Goal: Complete application form

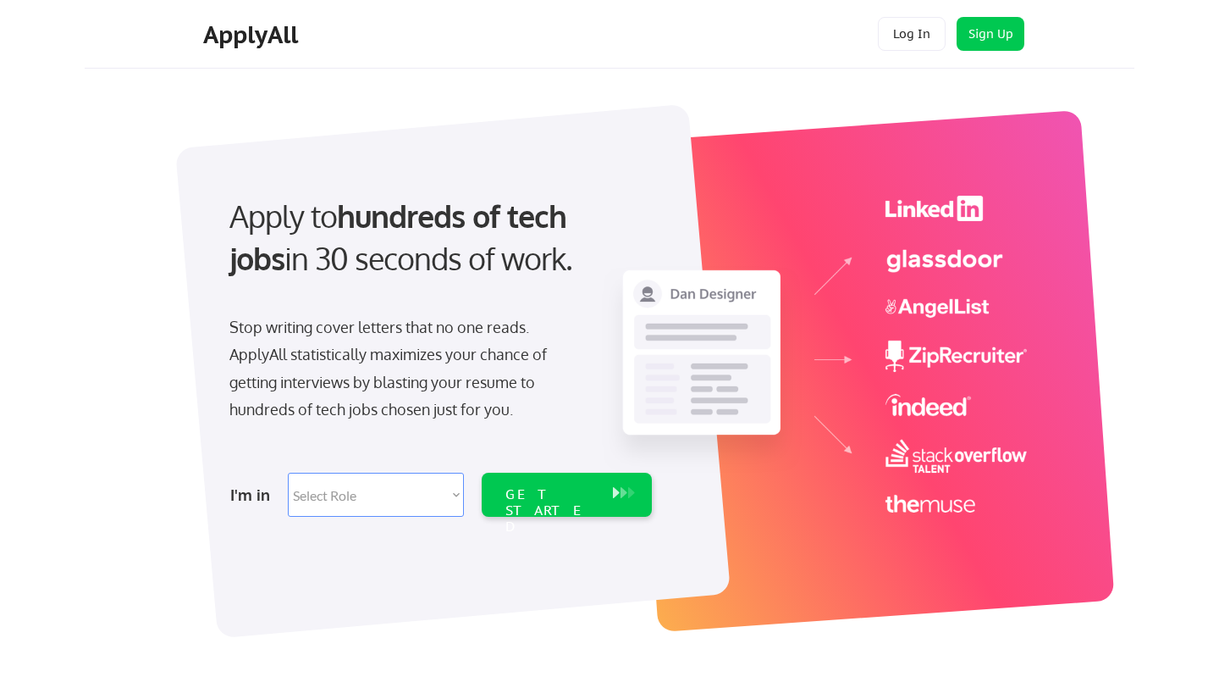
click at [360, 499] on select "Select Role Software Engineering Product Management Customer Success Sales UI/U…" at bounding box center [376, 495] width 176 height 44
select select ""product""
click at [288, 473] on select "Select Role Software Engineering Product Management Customer Success Sales UI/U…" at bounding box center [376, 495] width 176 height 44
select select ""product""
click at [561, 494] on div "GET STARTED" at bounding box center [551, 510] width 91 height 49
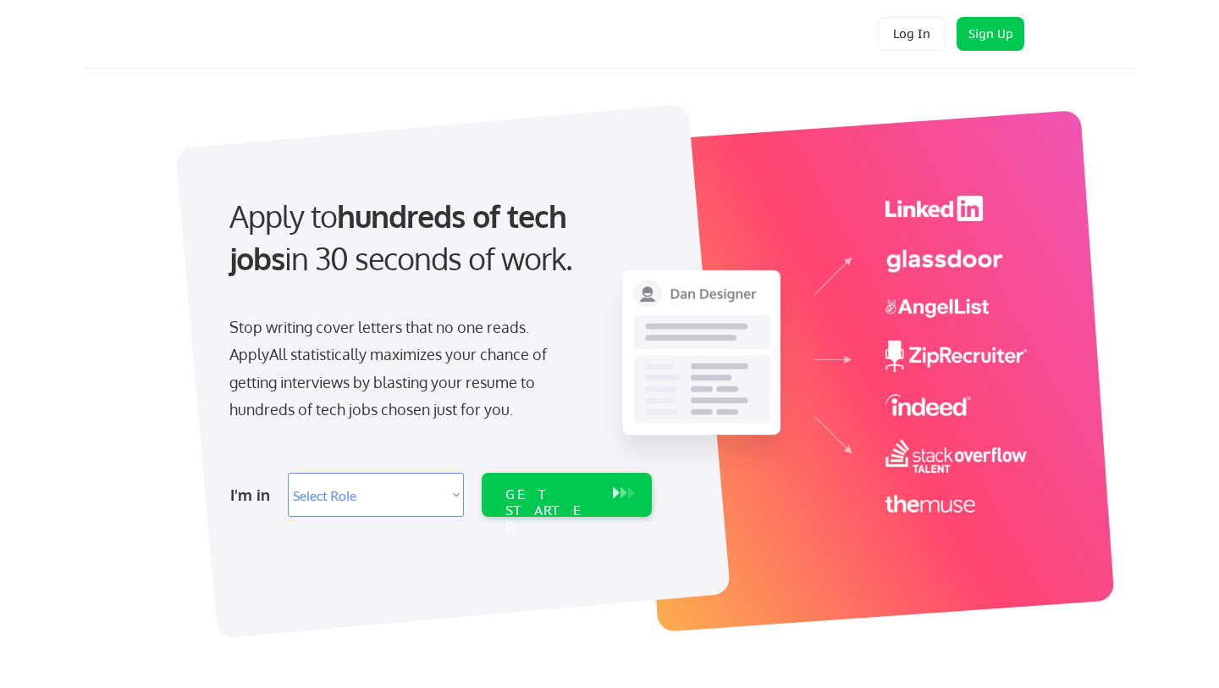
select select ""product""
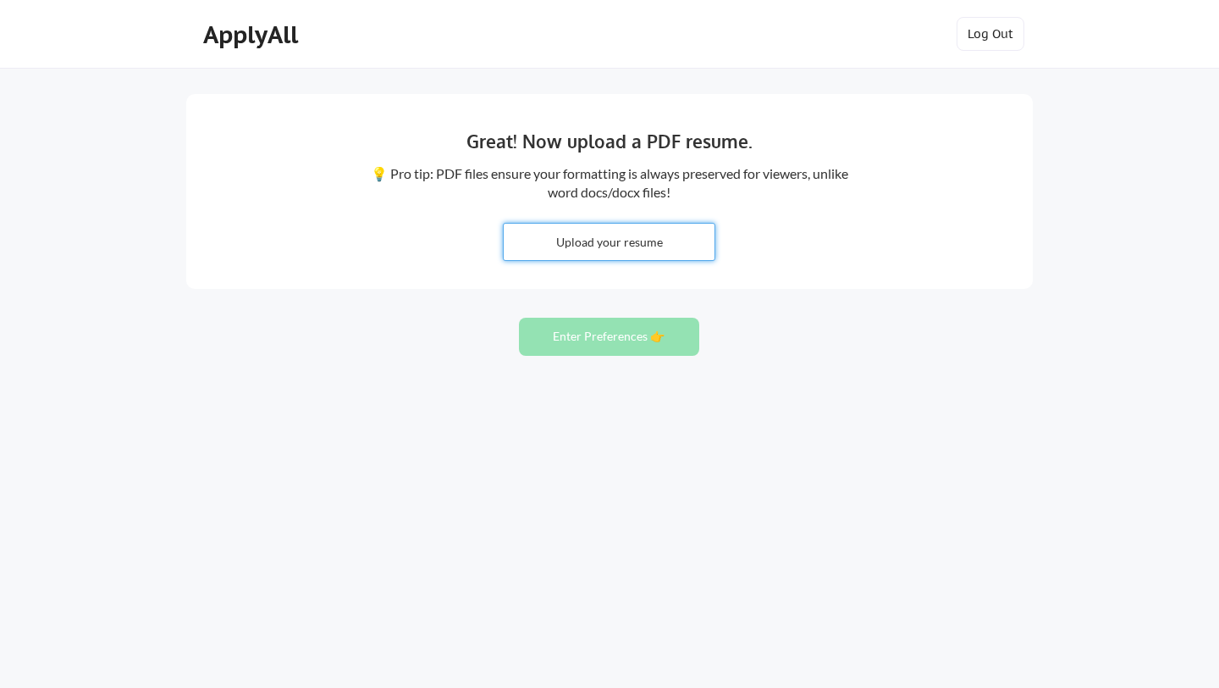
click at [644, 232] on input "file" at bounding box center [609, 242] width 211 height 36
type input "C:\fakepath\_CV_Alex_Podopryhora_Growth_Manager_ENG (3).pdf"
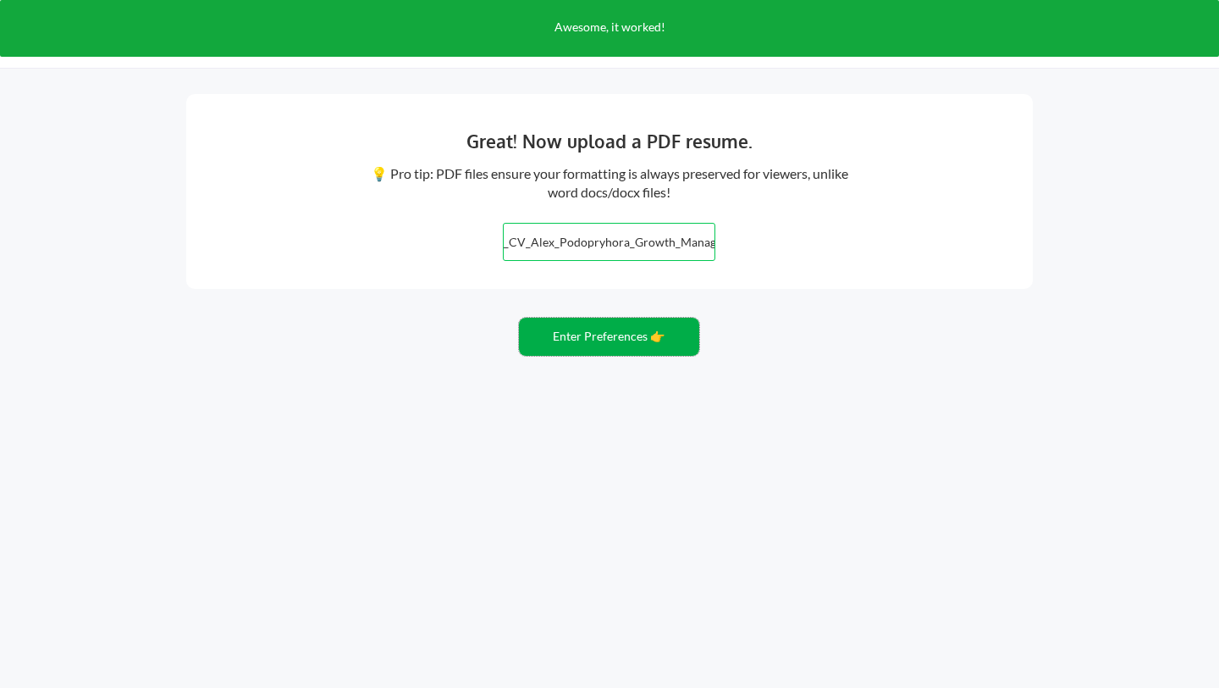
click at [608, 337] on button "Enter Preferences 👉" at bounding box center [609, 337] width 180 height 38
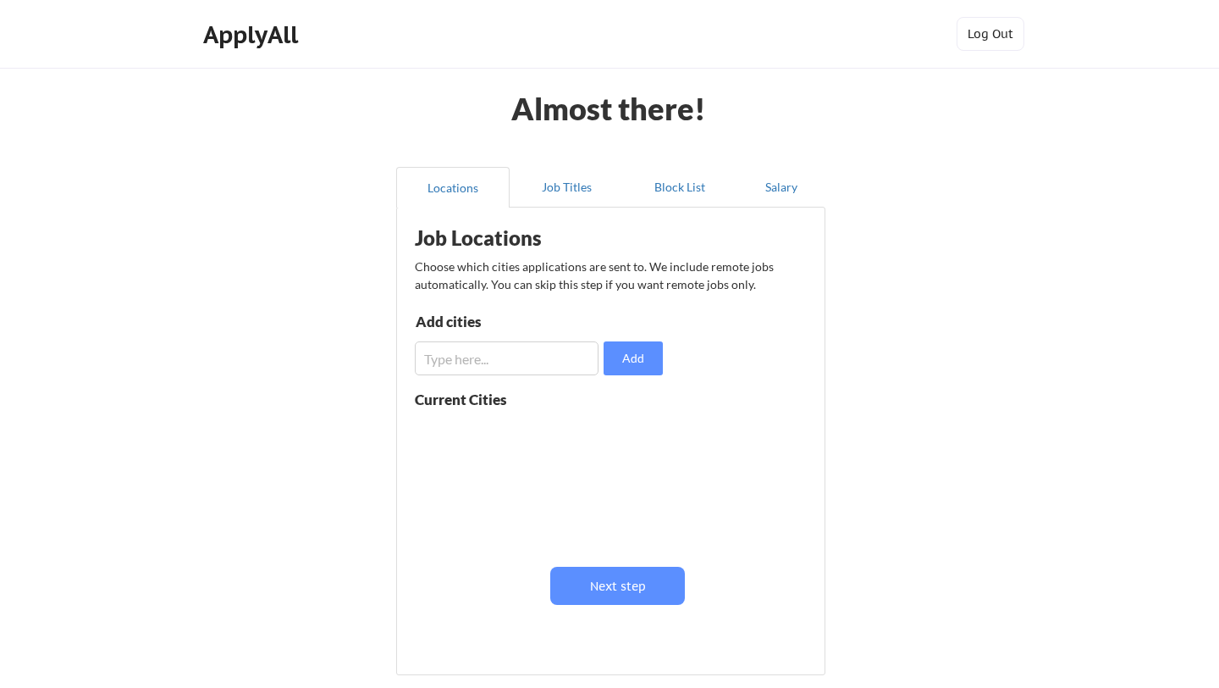
click at [489, 356] on input "input" at bounding box center [507, 358] width 184 height 34
type input "europe"
click at [650, 350] on button "Add" at bounding box center [633, 358] width 59 height 34
click at [611, 428] on button at bounding box center [611, 432] width 13 height 13
click at [495, 365] on input "input" at bounding box center [507, 358] width 184 height 34
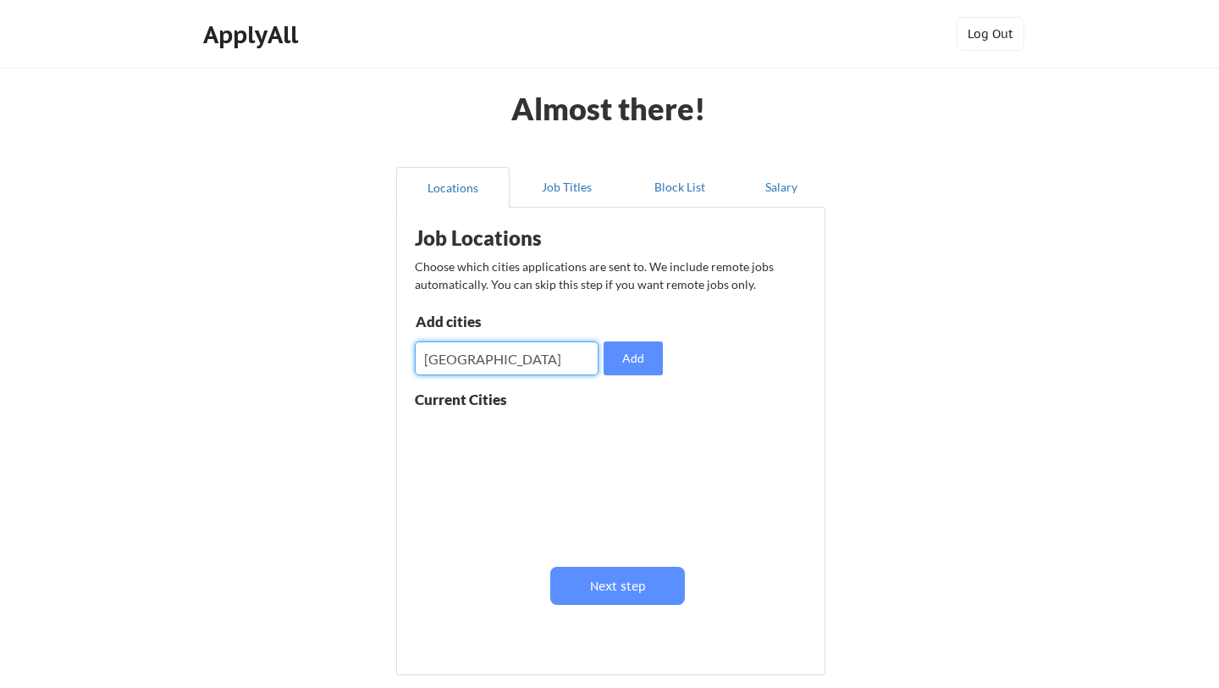
type input "[GEOGRAPHIC_DATA]"
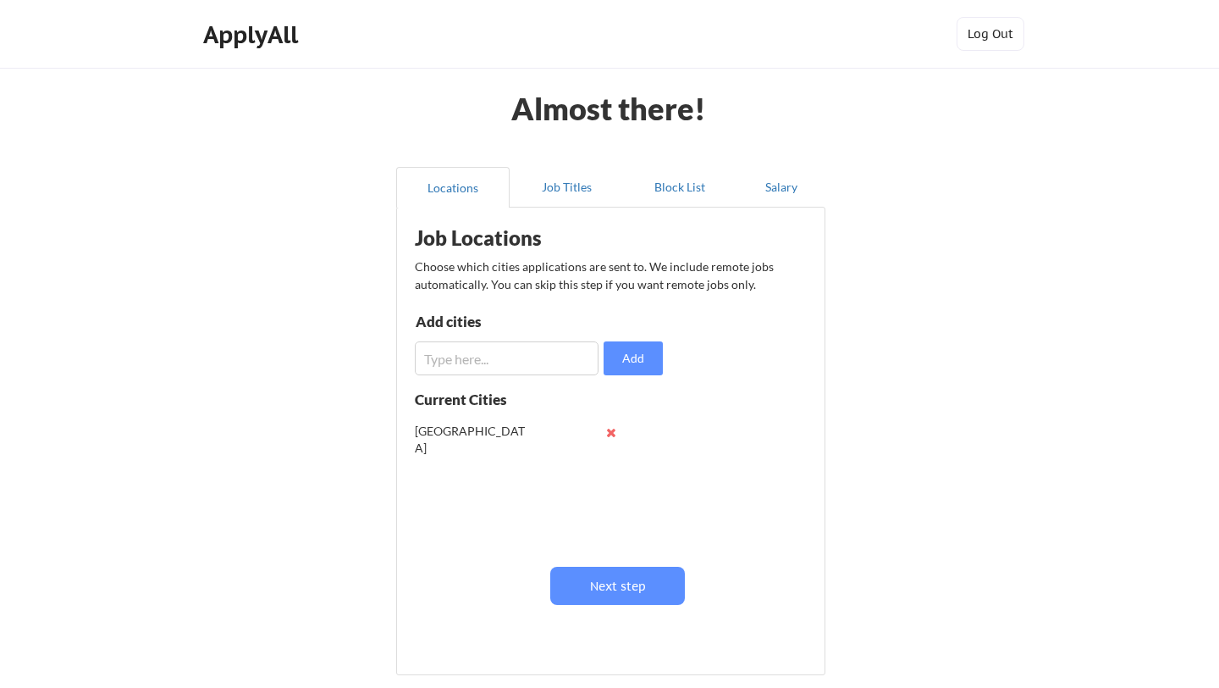
click at [451, 357] on input "input" at bounding box center [507, 358] width 184 height 34
type input "L"
type input "V"
type input "[GEOGRAPHIC_DATA]"
click at [650, 356] on button "Add" at bounding box center [633, 358] width 59 height 34
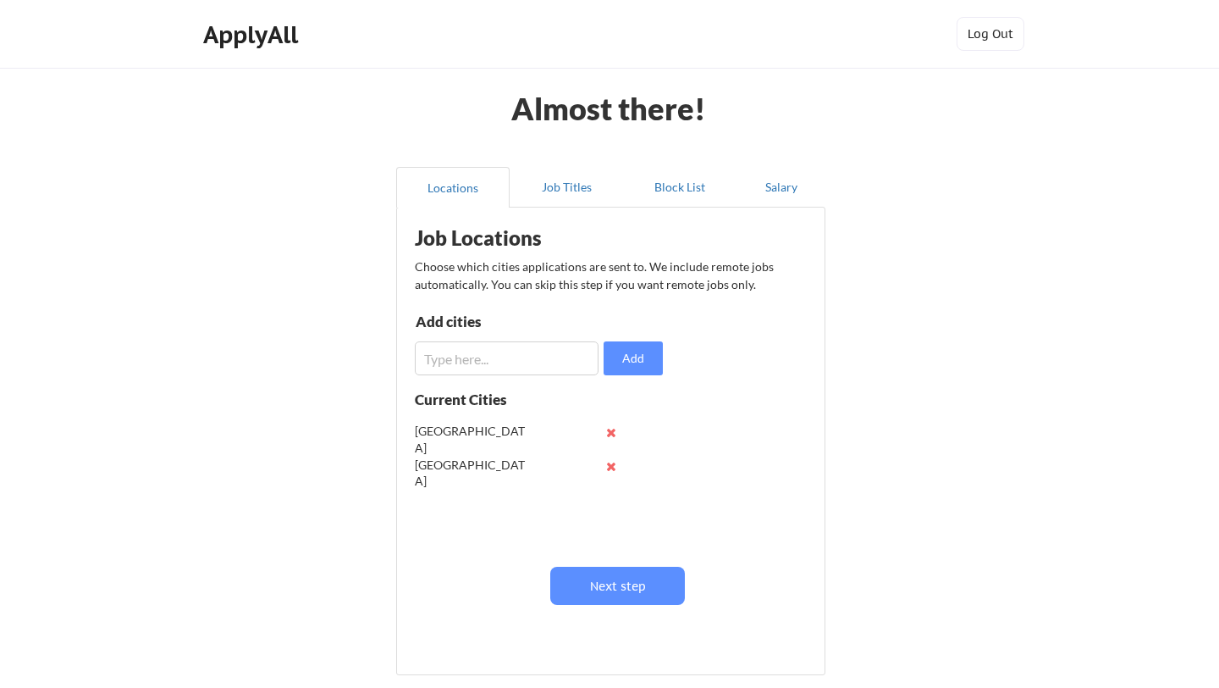
click at [473, 357] on input "input" at bounding box center [507, 358] width 184 height 34
type input "[GEOGRAPHIC_DATA]"
click at [651, 353] on button "Add" at bounding box center [633, 358] width 59 height 34
click at [599, 579] on button "Next step" at bounding box center [617, 586] width 135 height 38
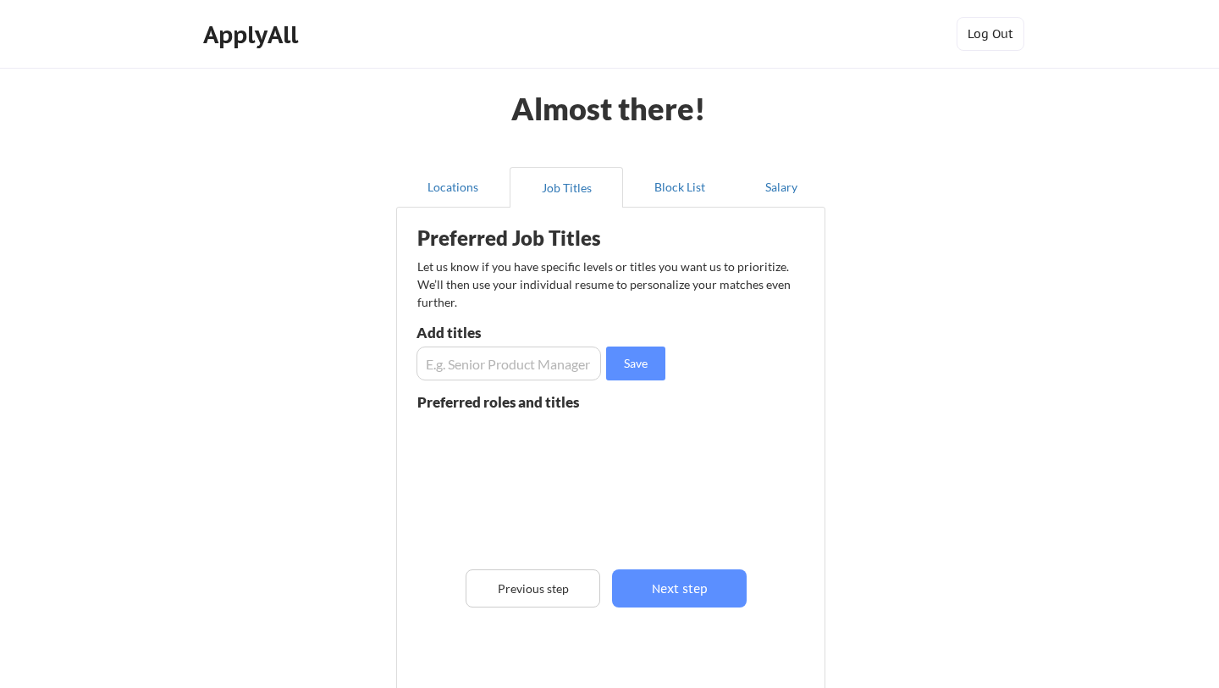
click at [511, 367] on input "input" at bounding box center [509, 363] width 185 height 34
type input "Product Manager"
click at [631, 366] on button "Save" at bounding box center [635, 363] width 59 height 34
click at [478, 362] on input "input" at bounding box center [509, 363] width 185 height 34
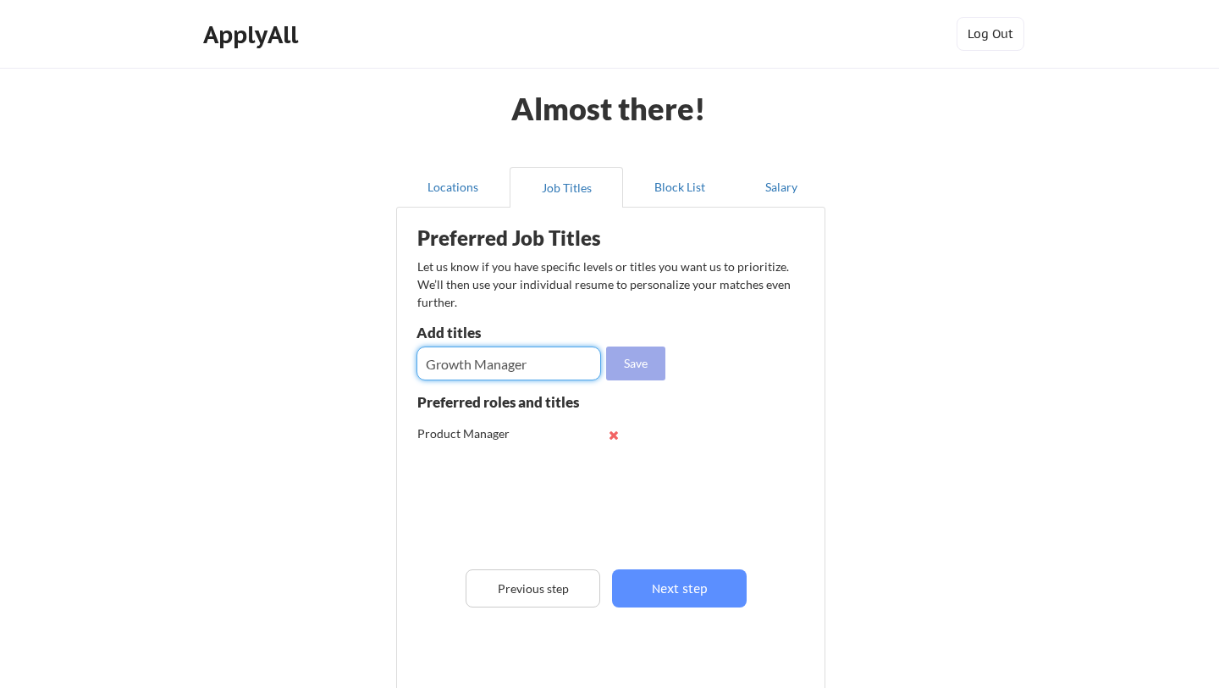
type input "Growth Manager"
click at [615, 358] on button "Save" at bounding box center [635, 363] width 59 height 34
click at [506, 363] on input "input" at bounding box center [509, 363] width 185 height 34
type input "Growth Marketing Manager"
click at [629, 362] on button "Save" at bounding box center [635, 363] width 59 height 34
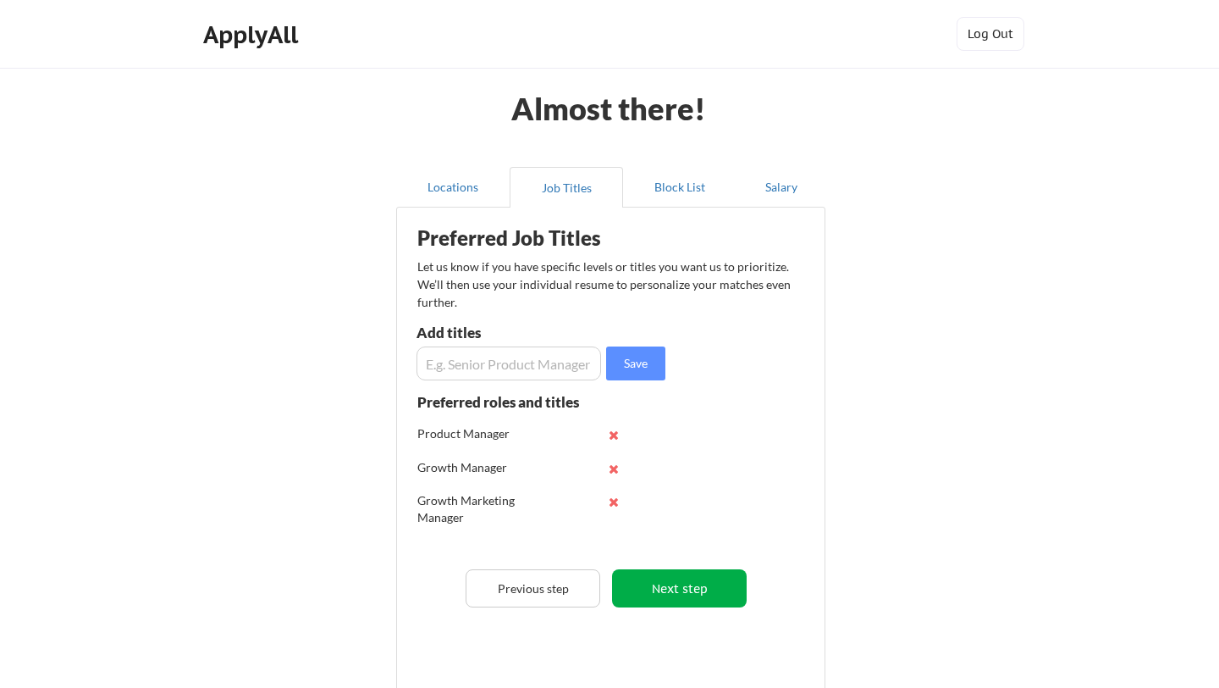
click at [685, 597] on button "Next step" at bounding box center [679, 588] width 135 height 38
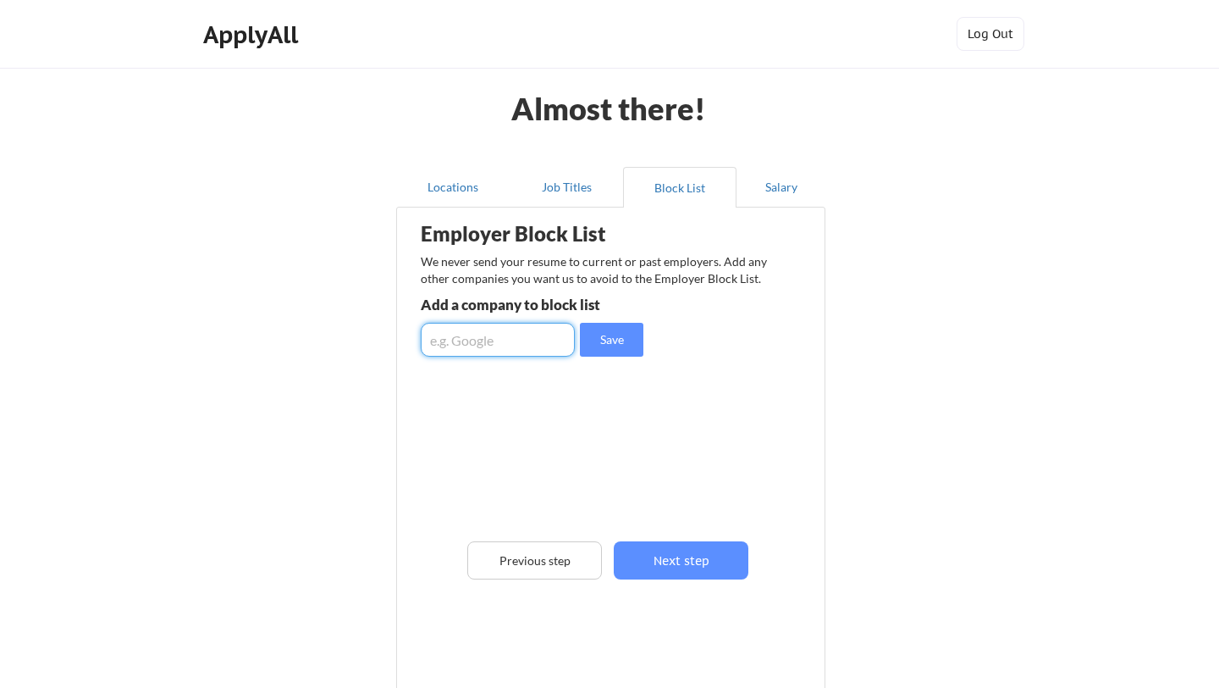
click at [488, 344] on input "input" at bounding box center [498, 340] width 154 height 34
click at [667, 566] on button "Next step" at bounding box center [681, 560] width 135 height 38
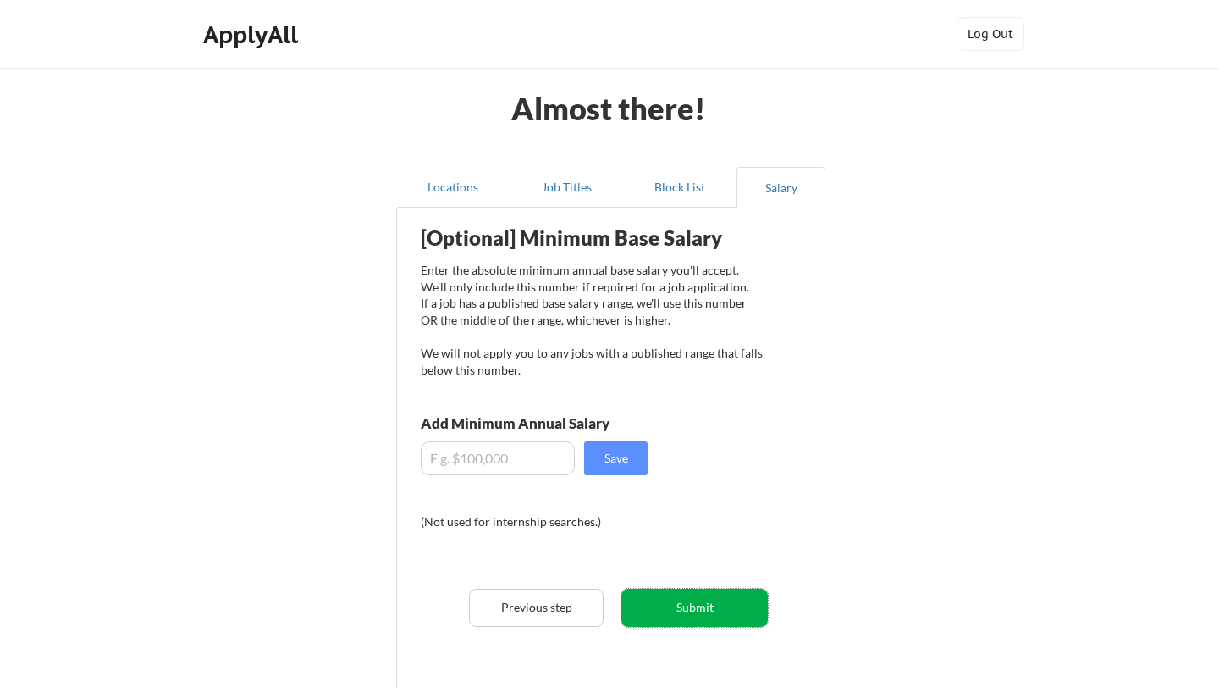
click at [694, 593] on button "Submit" at bounding box center [695, 608] width 146 height 38
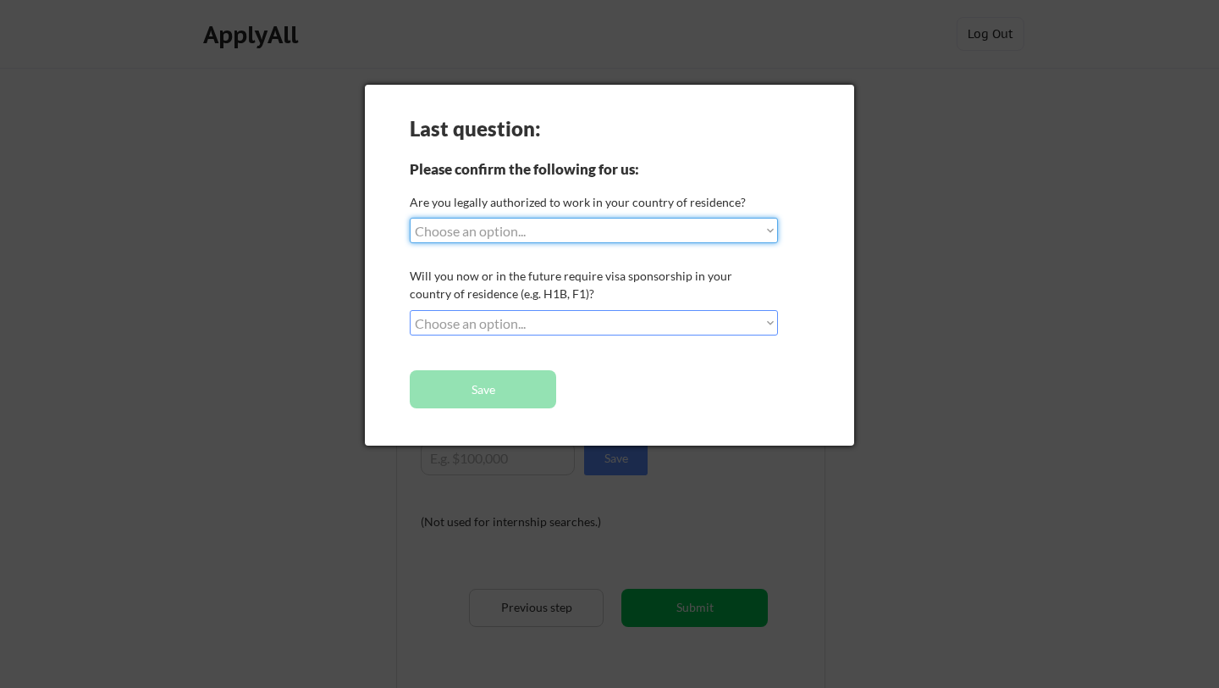
click at [517, 237] on select "Choose an option... Yes, I am a [DEMOGRAPHIC_DATA] Citizen Yes, I am a [DEMOGRA…" at bounding box center [594, 230] width 368 height 25
select select ""no__i_am_not__yet__authorized""
click at [410, 218] on select "Choose an option... Yes, I am a [DEMOGRAPHIC_DATA] Citizen Yes, I am a [DEMOGRA…" at bounding box center [594, 230] width 368 height 25
click at [520, 314] on select "Choose an option... No, I will not need sponsorship Yes, I will need sponsorship" at bounding box center [594, 322] width 368 height 25
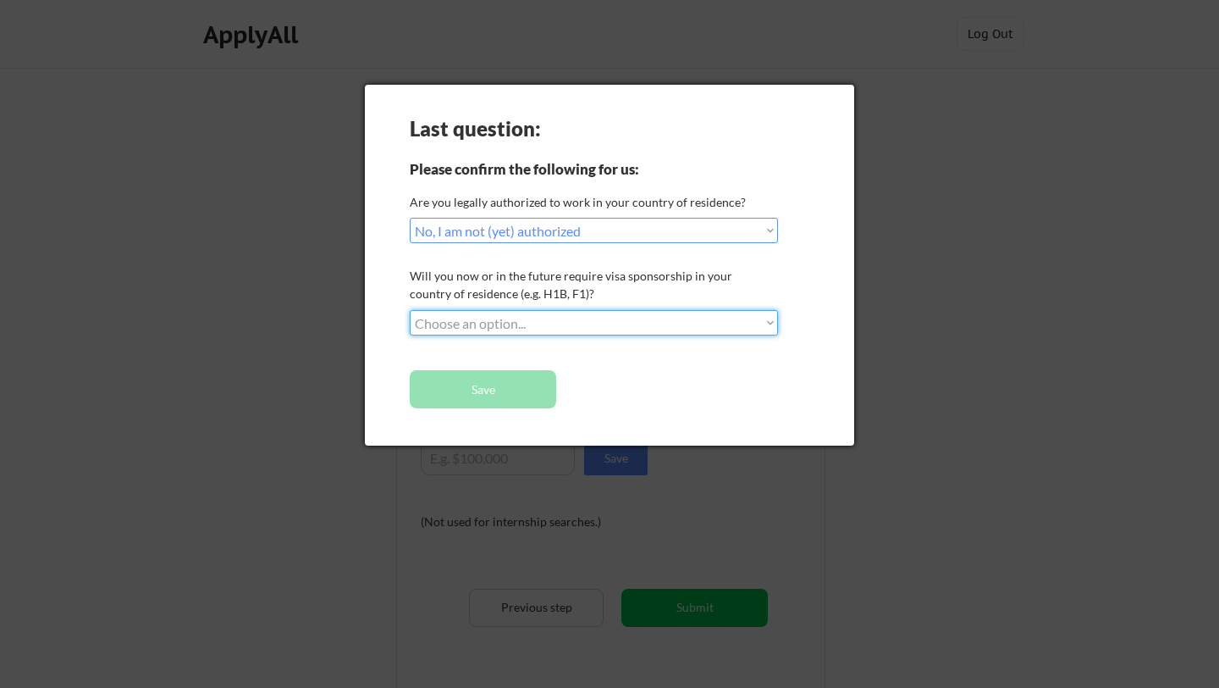
select select ""no__i_will_not_need_sponsorship""
click at [410, 310] on select "Choose an option... No, I will not need sponsorship Yes, I will need sponsorship" at bounding box center [594, 322] width 368 height 25
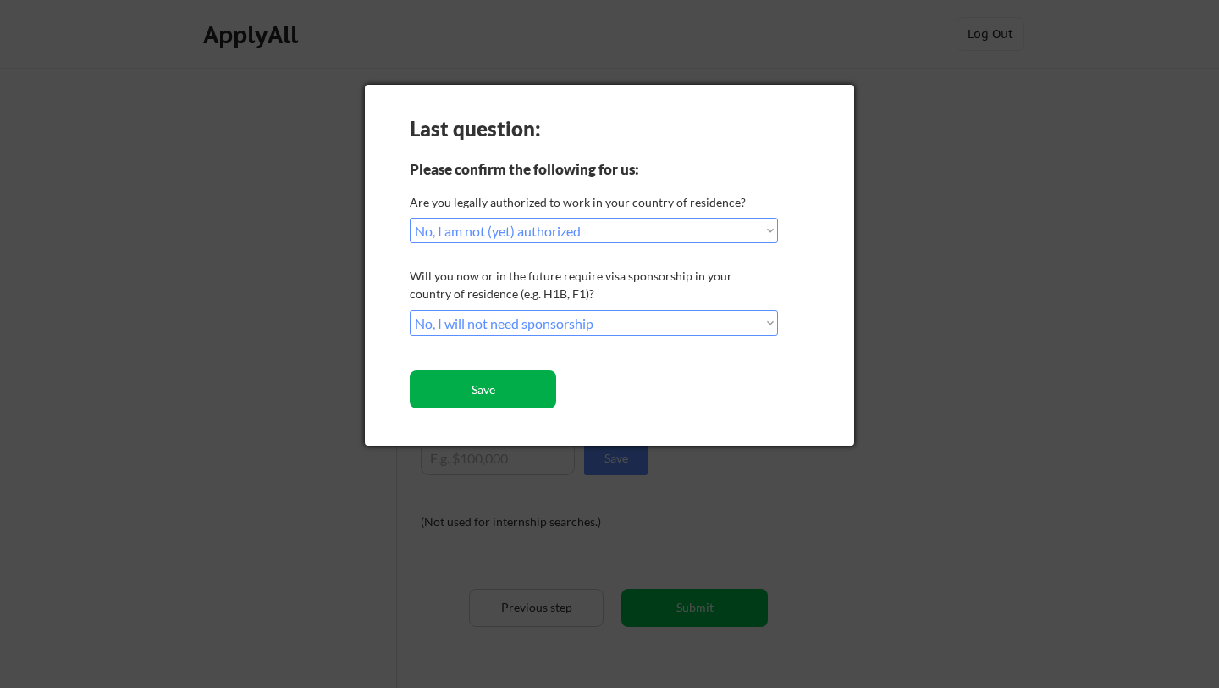
click at [502, 395] on button "Save" at bounding box center [483, 389] width 146 height 38
